Goal: Transaction & Acquisition: Book appointment/travel/reservation

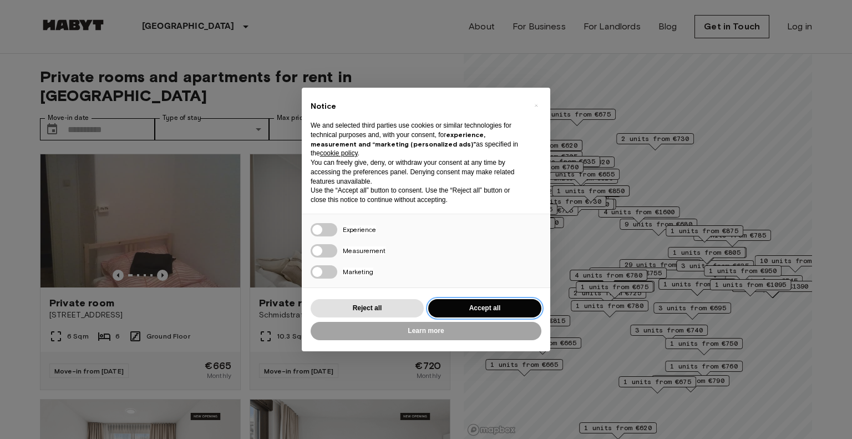
click at [484, 307] on button "Accept all" at bounding box center [484, 308] width 113 height 18
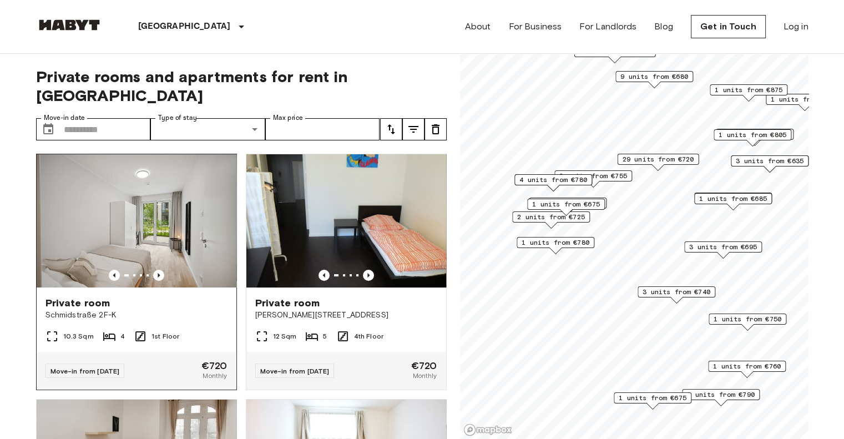
drag, startPoint x: 165, startPoint y: 208, endPoint x: 134, endPoint y: 179, distance: 42.4
click at [134, 179] on img at bounding box center [137, 220] width 200 height 133
click at [141, 352] on div "Move-in from 18 Oct 25 €720 Monthly" at bounding box center [137, 371] width 200 height 38
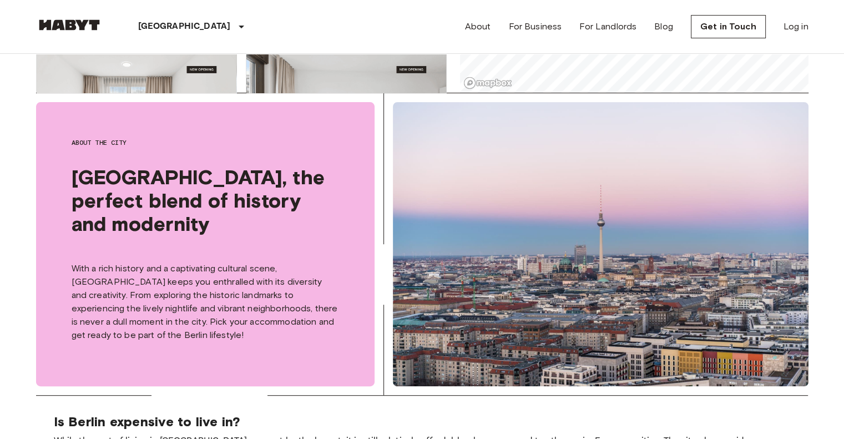
scroll to position [111, 0]
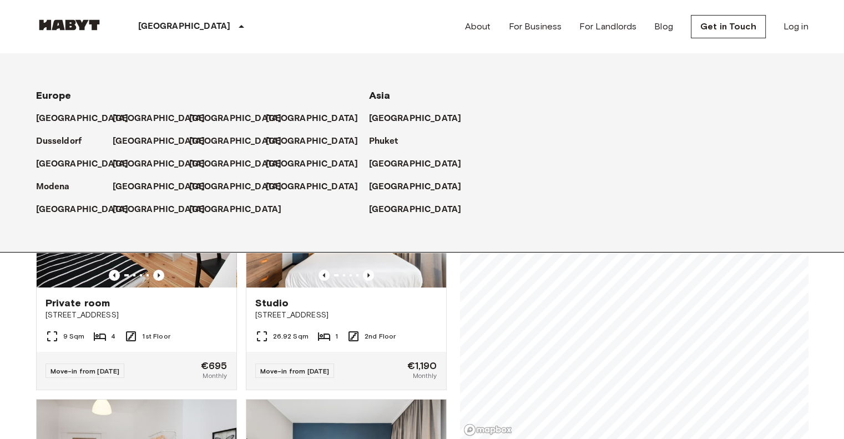
click at [235, 28] on icon at bounding box center [241, 26] width 13 height 13
click at [271, 20] on div "Berlin Europe Amsterdam Berlin Brussels Cologne Dusseldorf Frankfurt Graz Hambu…" at bounding box center [422, 26] width 772 height 53
click at [451, 327] on div "Private rooms and apartments for rent in Berlin Move-in date ​ Move-in date Typ…" at bounding box center [422, 247] width 772 height 386
click at [235, 27] on icon at bounding box center [241, 26] width 13 height 13
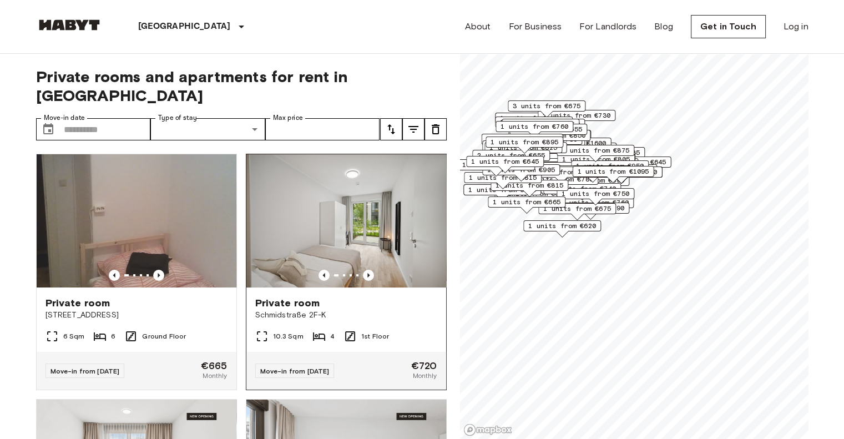
scroll to position [277, 0]
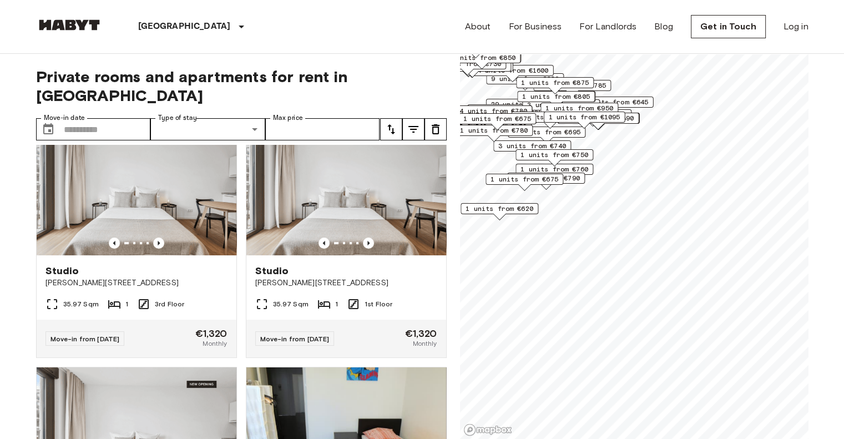
scroll to position [27, 0]
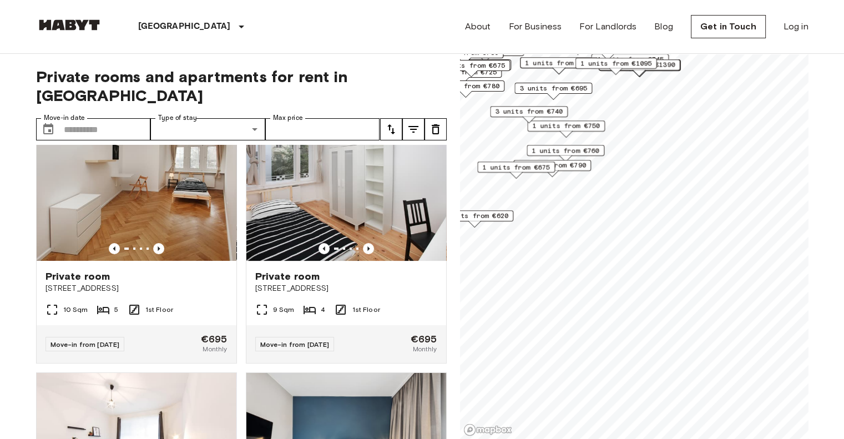
click at [531, 171] on span "1 units from €675" at bounding box center [516, 167] width 68 height 10
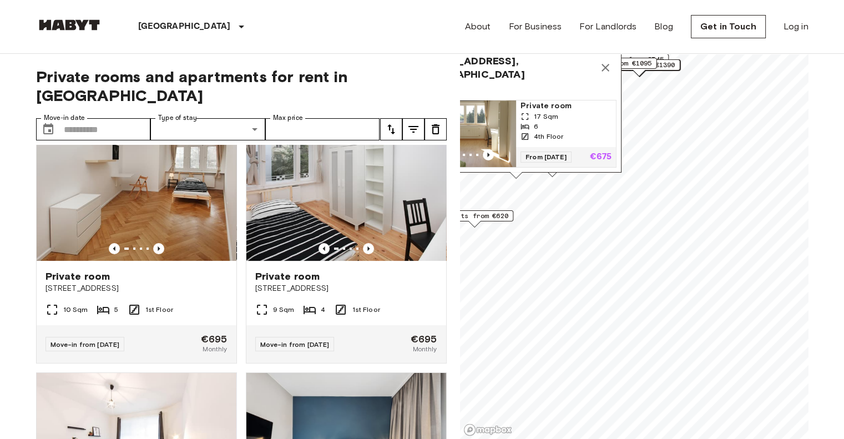
click at [499, 120] on img "Map marker" at bounding box center [466, 133] width 100 height 67
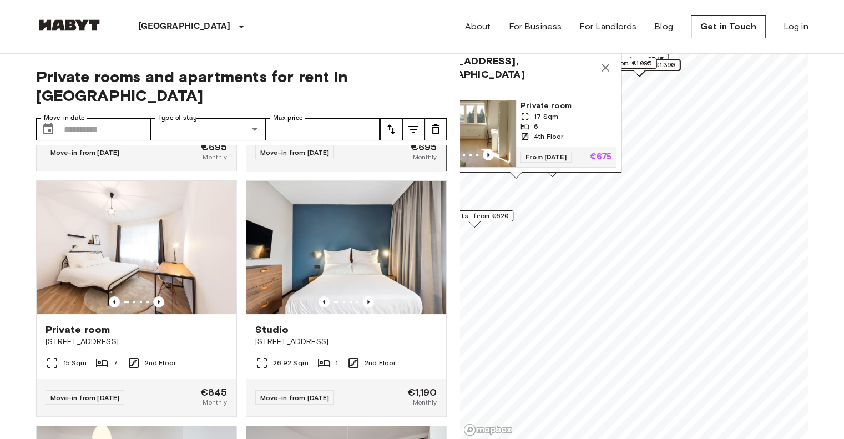
scroll to position [249, 0]
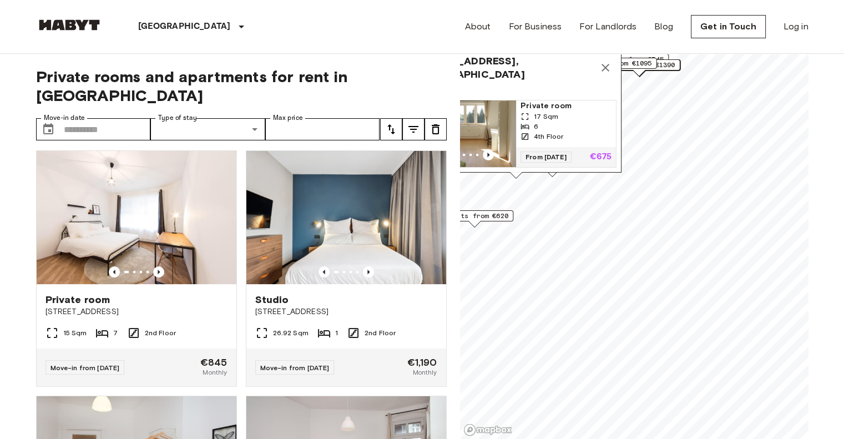
click at [603, 64] on icon "Map marker" at bounding box center [605, 68] width 8 height 8
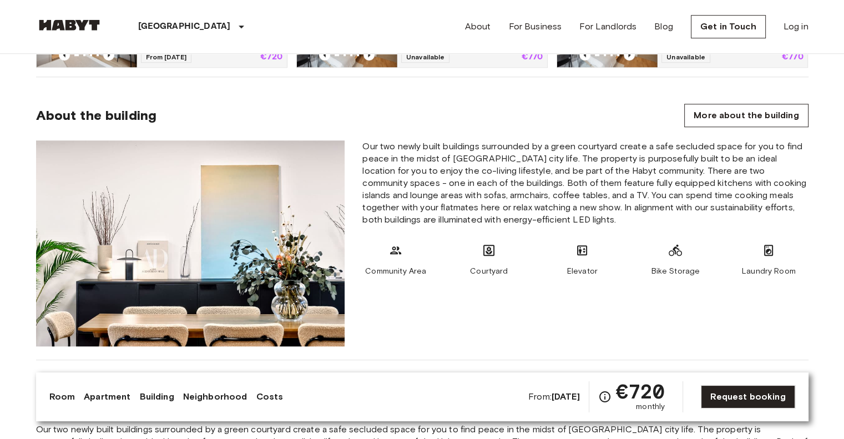
scroll to position [1221, 0]
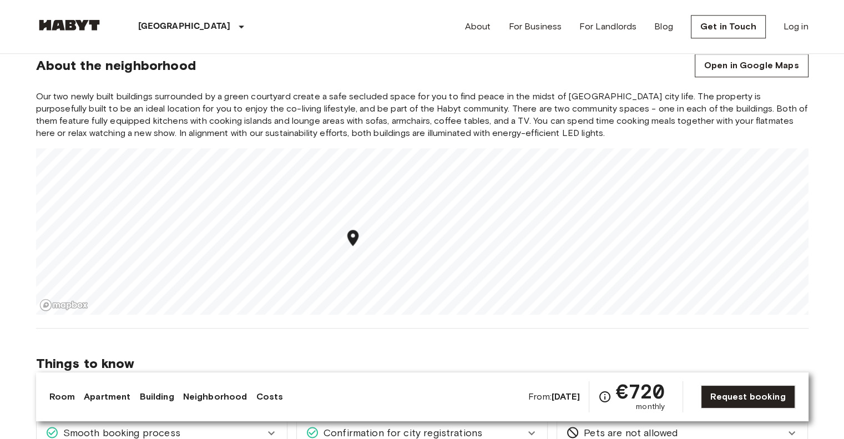
click at [260, 391] on link "Costs" at bounding box center [269, 396] width 27 height 13
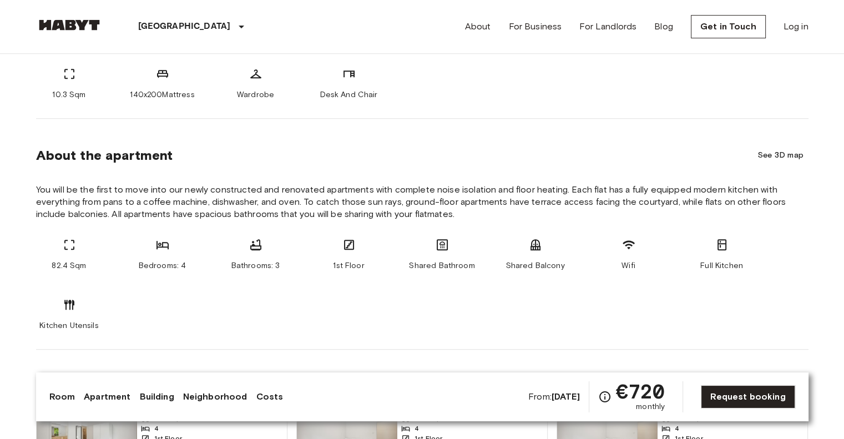
scroll to position [98, 0]
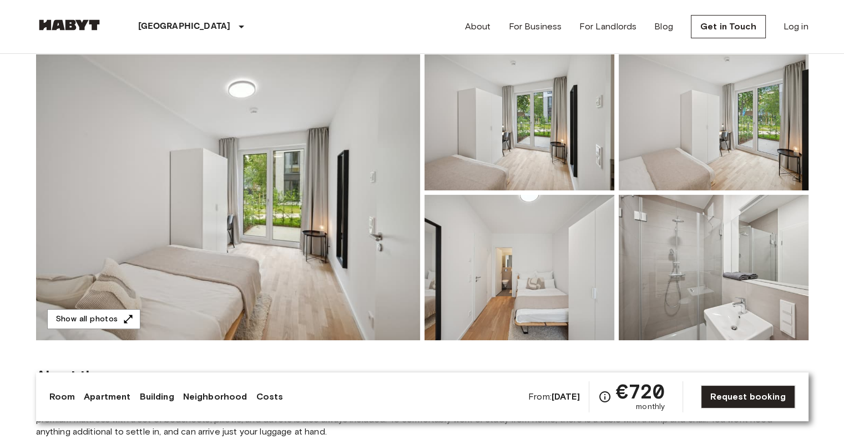
click at [472, 255] on img at bounding box center [519, 267] width 190 height 145
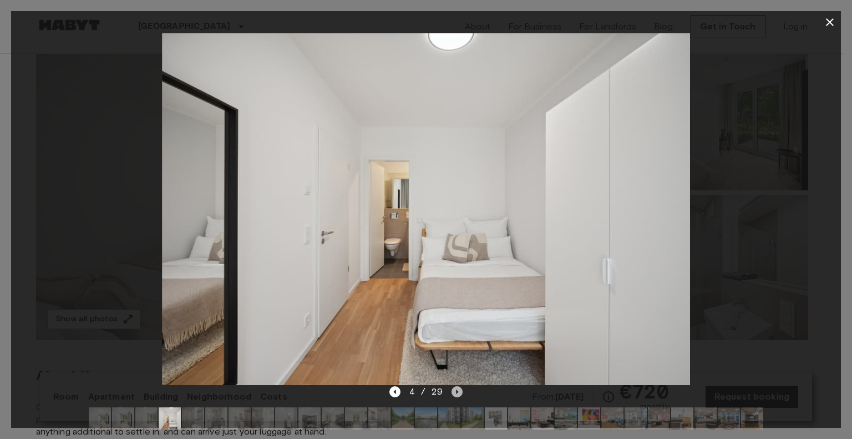
click at [457, 387] on icon "Next image" at bounding box center [457, 391] width 11 height 11
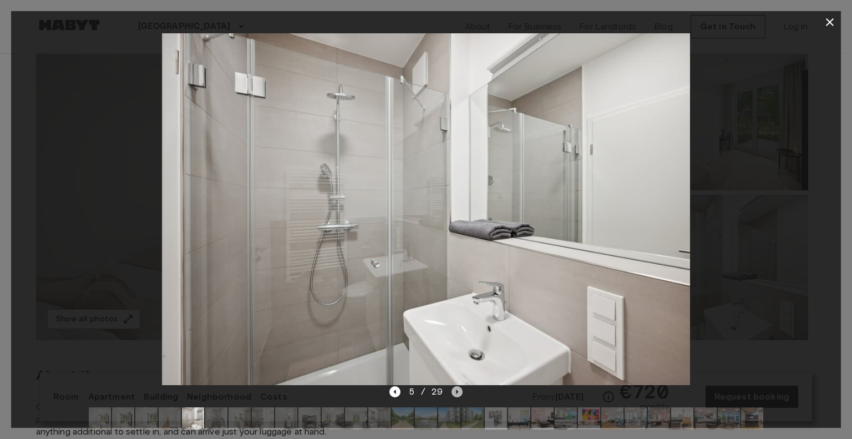
click at [457, 390] on icon "Next image" at bounding box center [457, 391] width 11 height 11
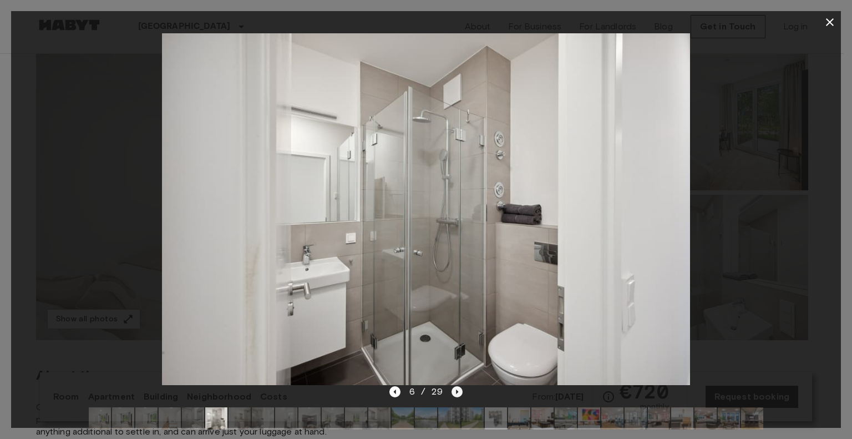
click at [457, 390] on icon "Next image" at bounding box center [457, 391] width 11 height 11
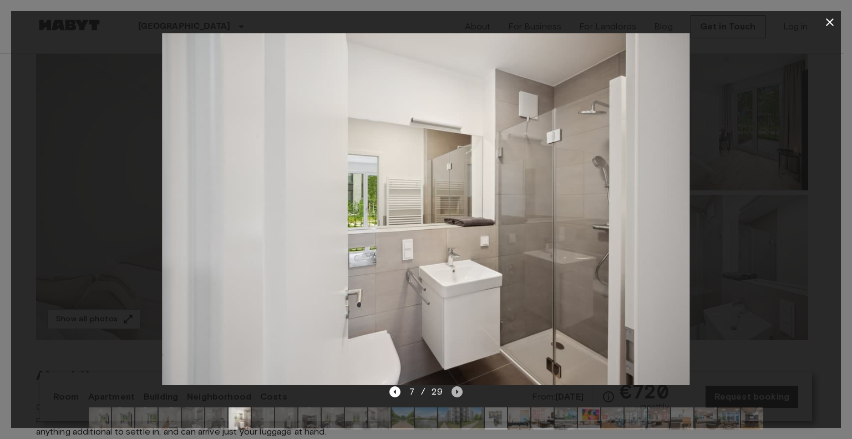
click at [457, 390] on icon "Next image" at bounding box center [457, 391] width 11 height 11
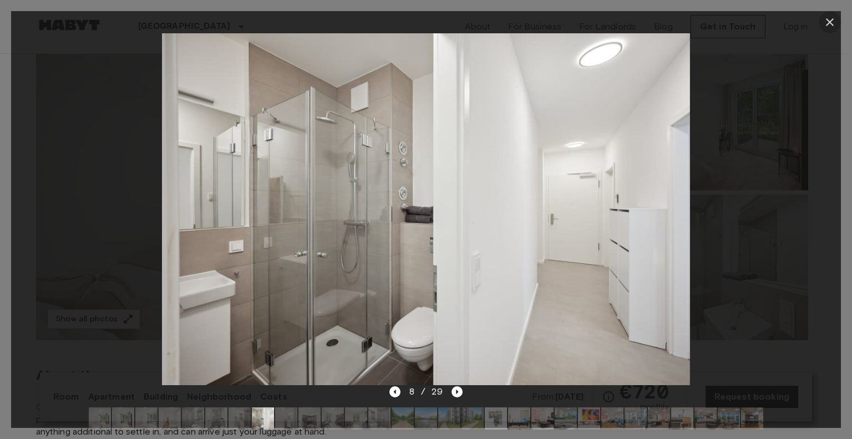
click at [832, 22] on icon "button" at bounding box center [829, 22] width 13 height 13
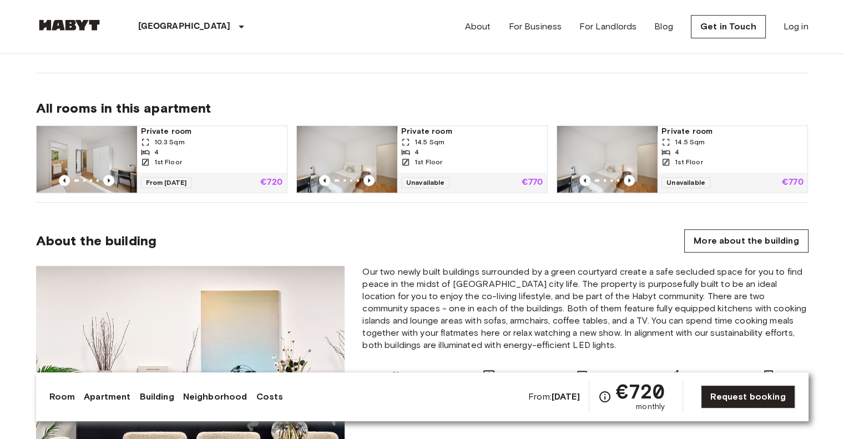
scroll to position [764, 0]
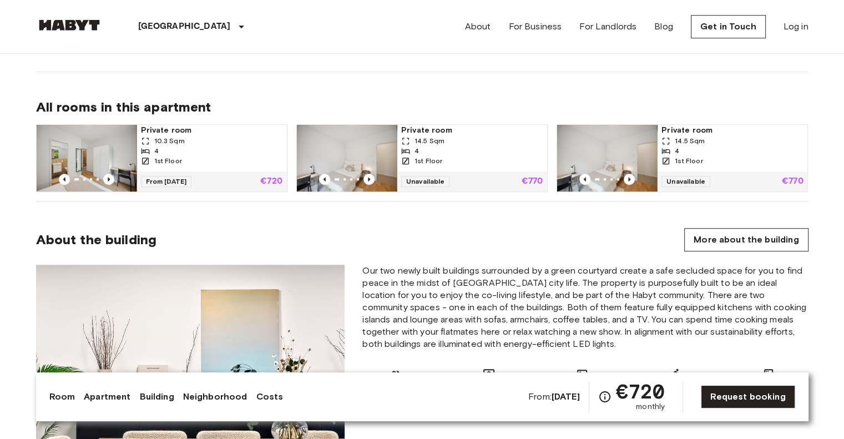
click at [238, 156] on div "1st Floor" at bounding box center [211, 161] width 141 height 10
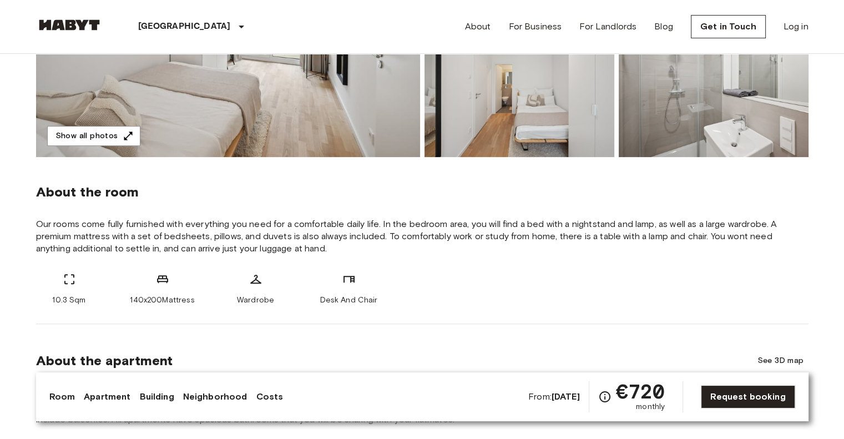
scroll to position [444, 0]
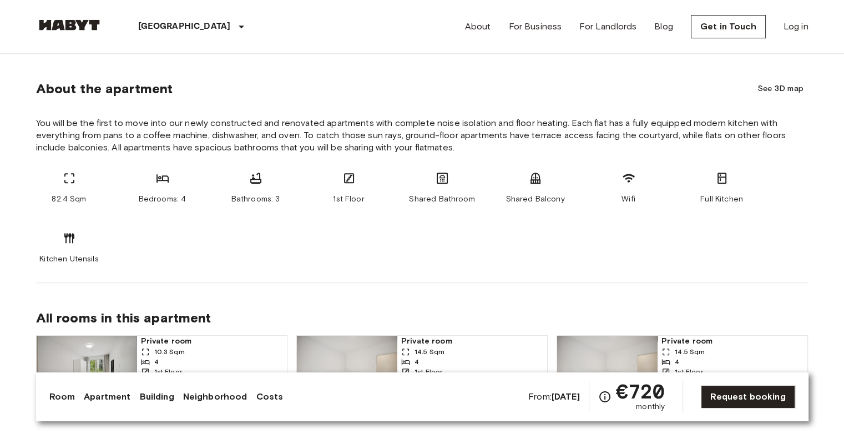
scroll to position [666, 0]
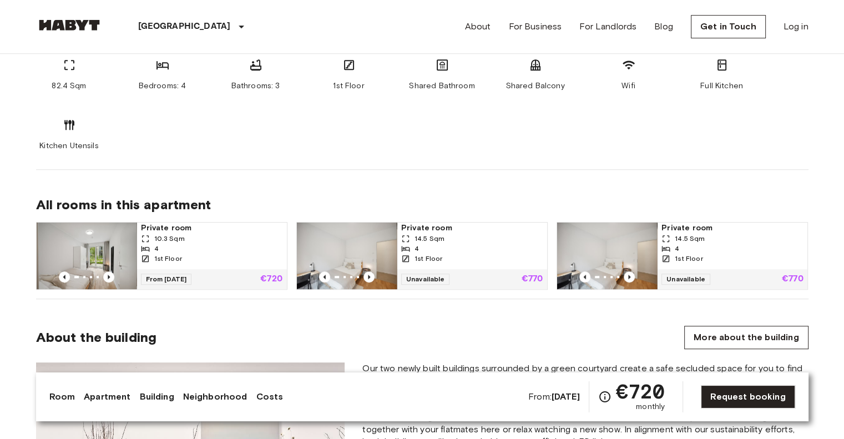
click at [397, 254] on div "Private room 14.5 Sqm 4 1st Floor" at bounding box center [472, 246] width 150 height 47
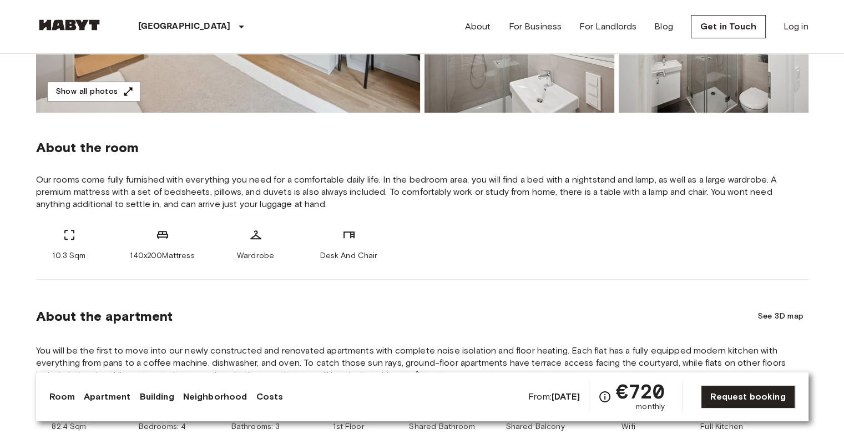
scroll to position [388, 0]
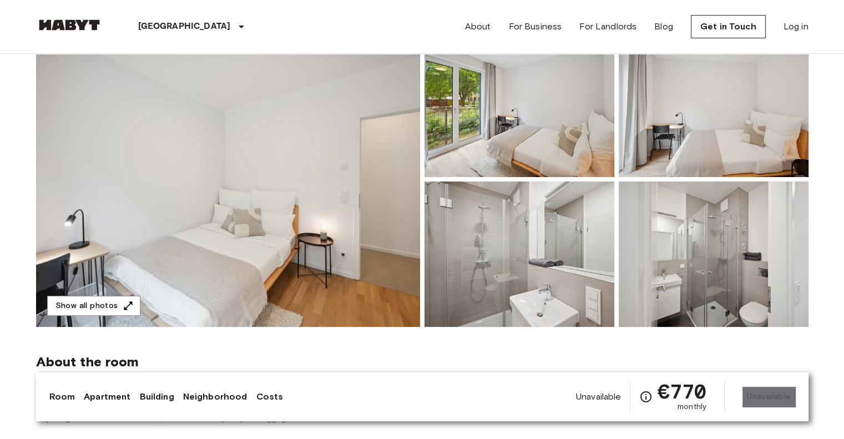
click at [517, 138] on img at bounding box center [519, 104] width 190 height 145
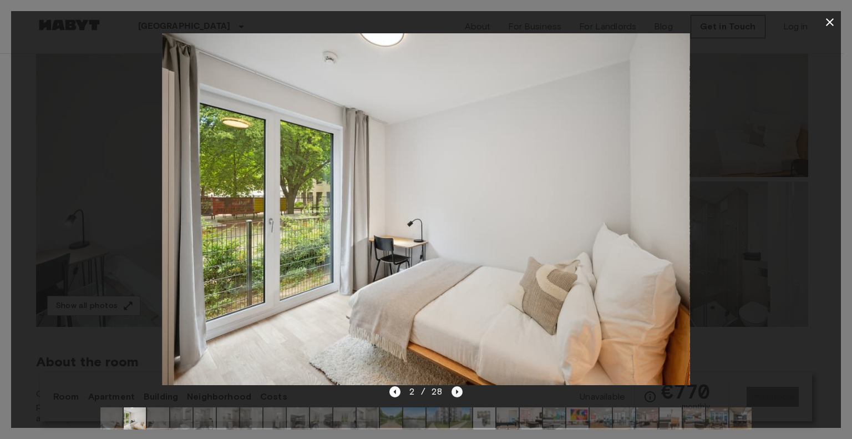
click at [459, 393] on icon "Next image" at bounding box center [457, 391] width 11 height 11
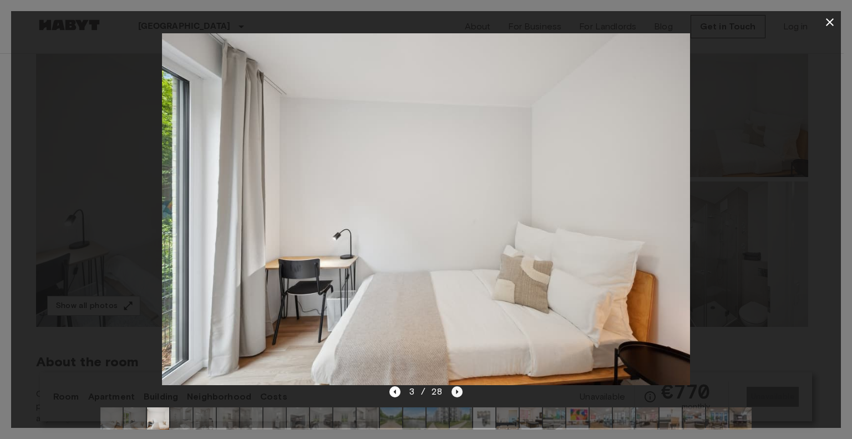
click at [459, 393] on icon "Next image" at bounding box center [457, 391] width 11 height 11
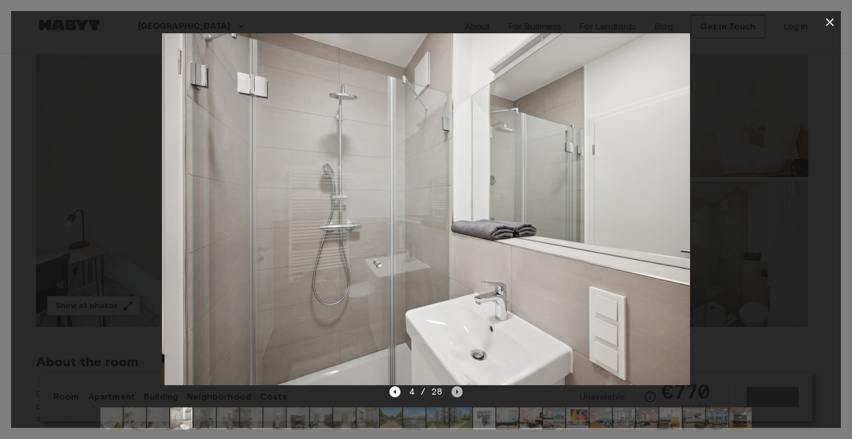
click at [459, 393] on icon "Next image" at bounding box center [457, 391] width 11 height 11
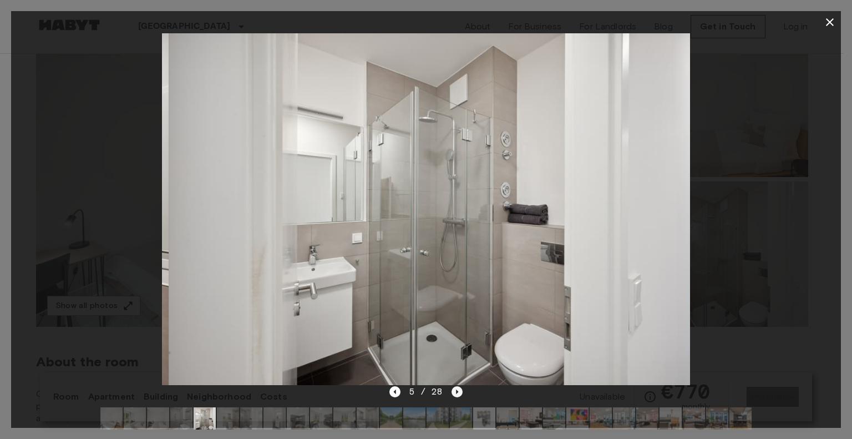
click at [459, 393] on icon "Next image" at bounding box center [457, 391] width 11 height 11
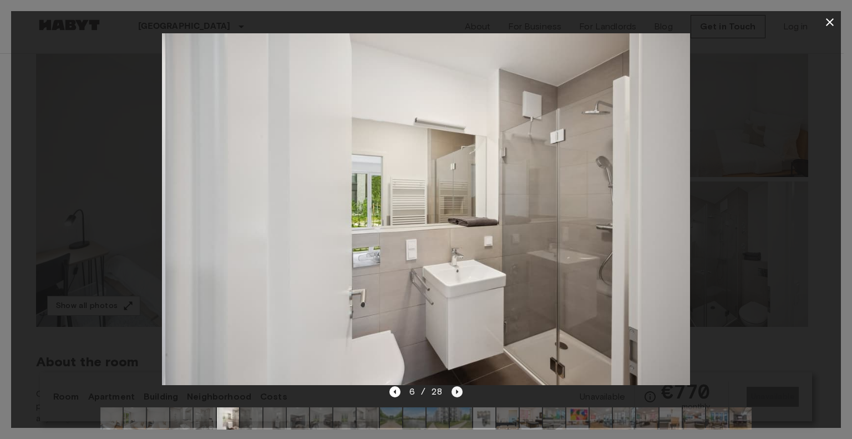
click at [459, 393] on icon "Next image" at bounding box center [457, 391] width 11 height 11
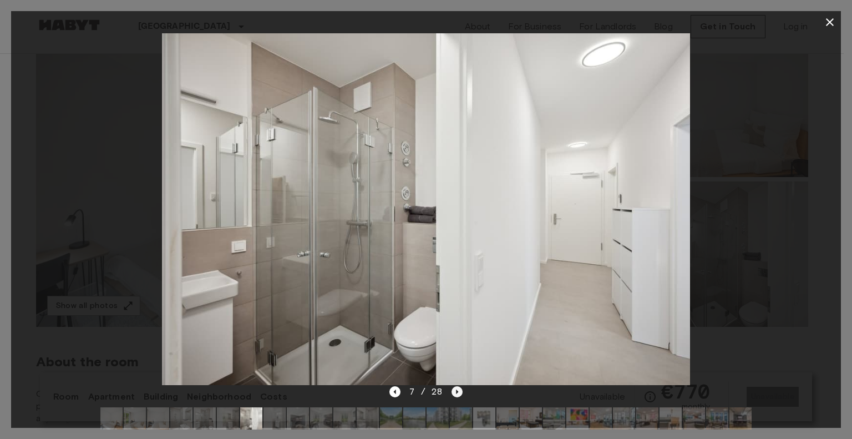
click at [459, 393] on icon "Next image" at bounding box center [457, 391] width 11 height 11
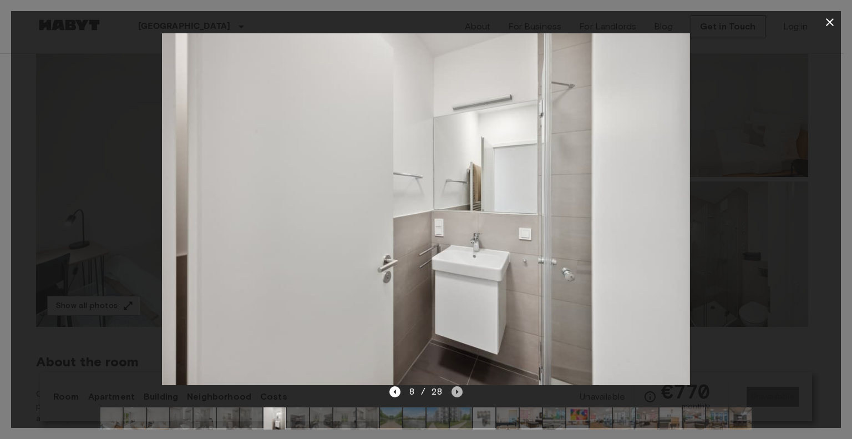
click at [459, 393] on icon "Next image" at bounding box center [457, 391] width 11 height 11
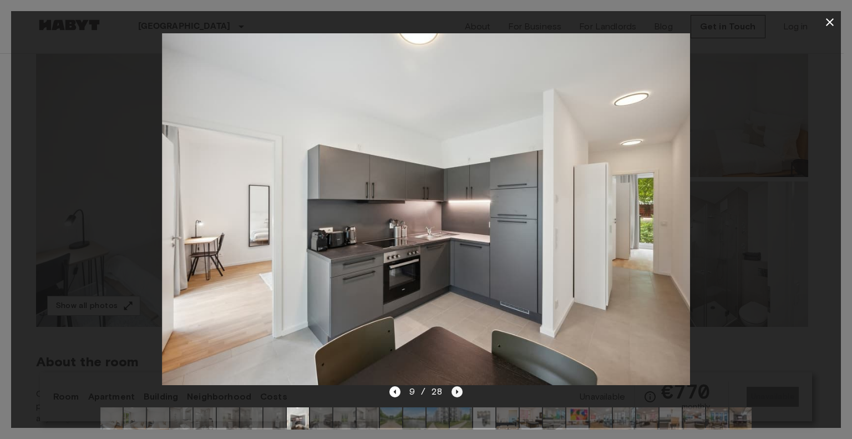
click at [459, 393] on icon "Next image" at bounding box center [457, 391] width 11 height 11
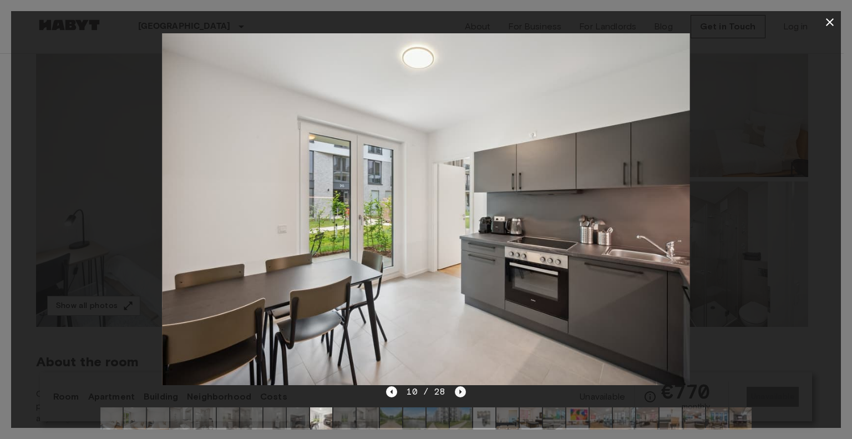
click at [459, 393] on icon "Next image" at bounding box center [460, 391] width 11 height 11
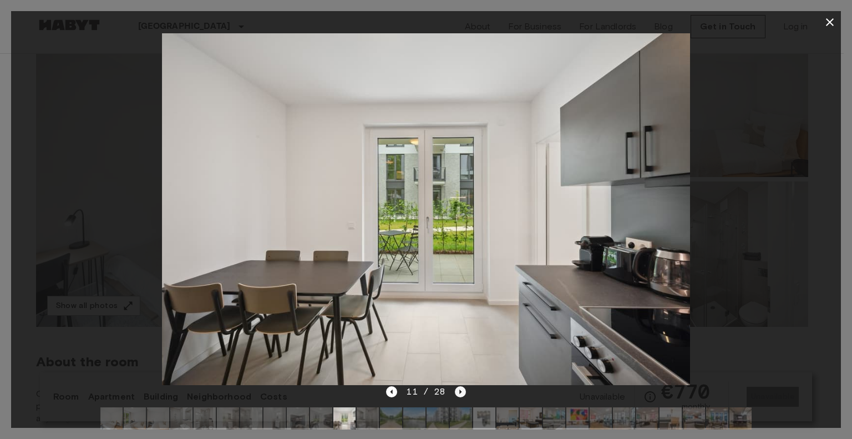
click at [462, 390] on icon "Next image" at bounding box center [460, 391] width 11 height 11
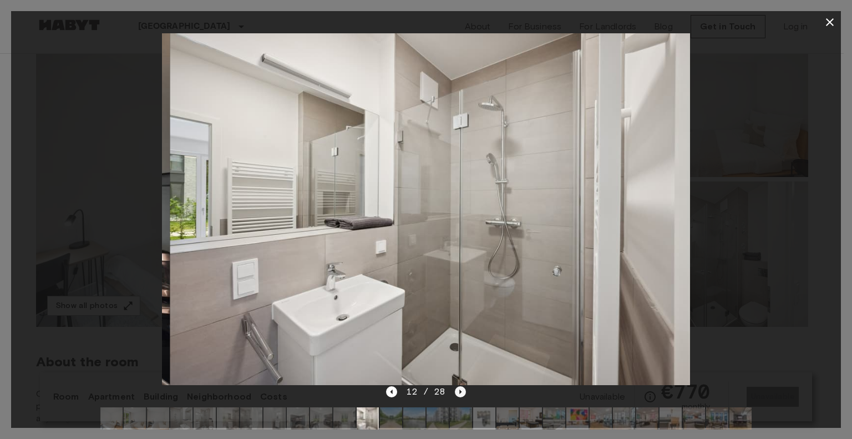
click at [462, 390] on icon "Next image" at bounding box center [460, 391] width 11 height 11
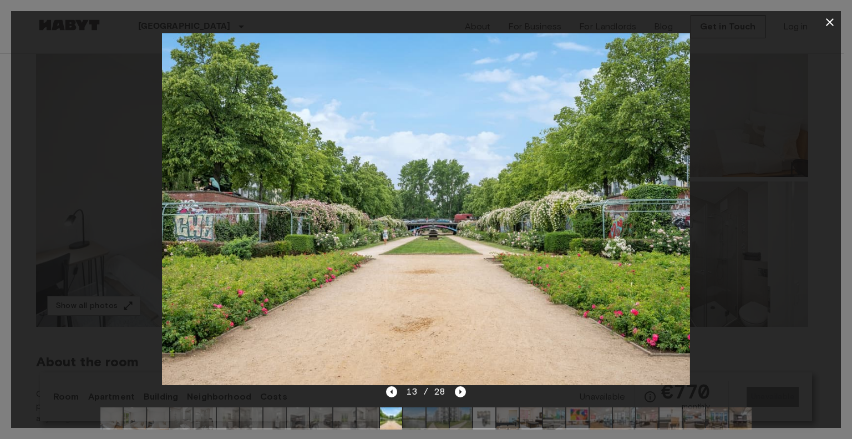
click at [828, 23] on icon "button" at bounding box center [830, 22] width 8 height 8
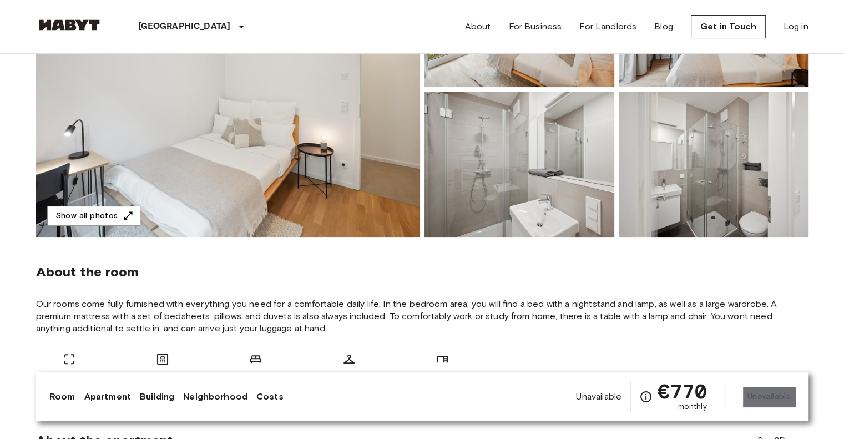
scroll to position [388, 0]
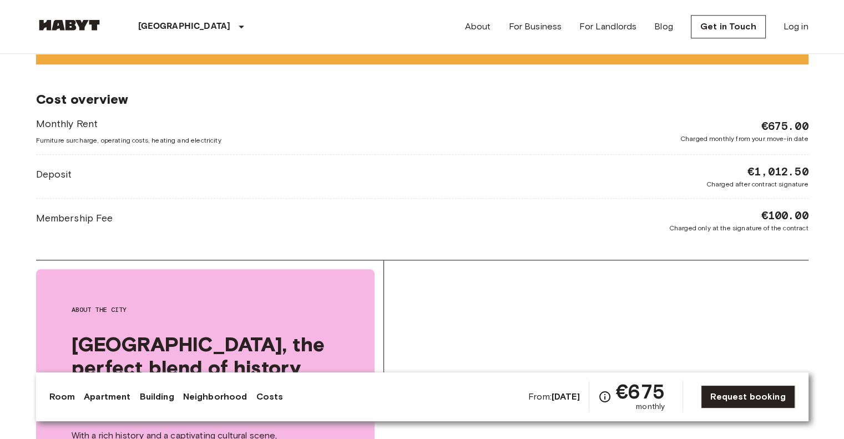
scroll to position [1165, 0]
